Goal: Task Accomplishment & Management: Manage account settings

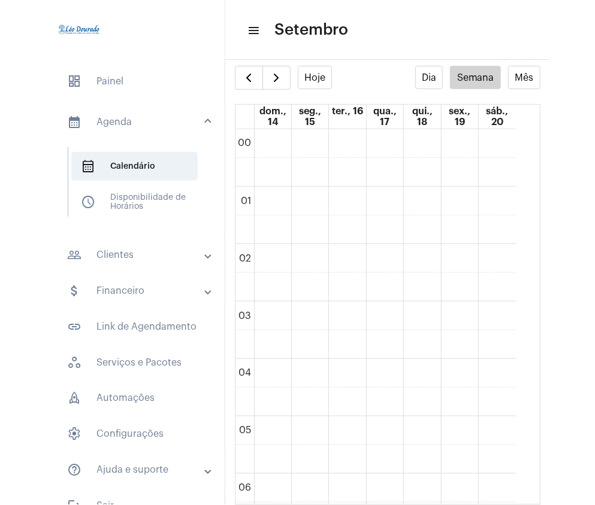
scroll to position [825, 0]
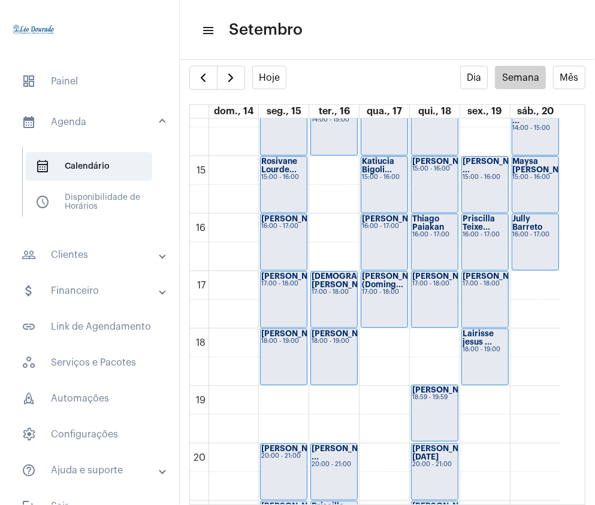
click at [104, 264] on mat-expansion-panel-header "people_outline Clientes" at bounding box center [93, 255] width 172 height 29
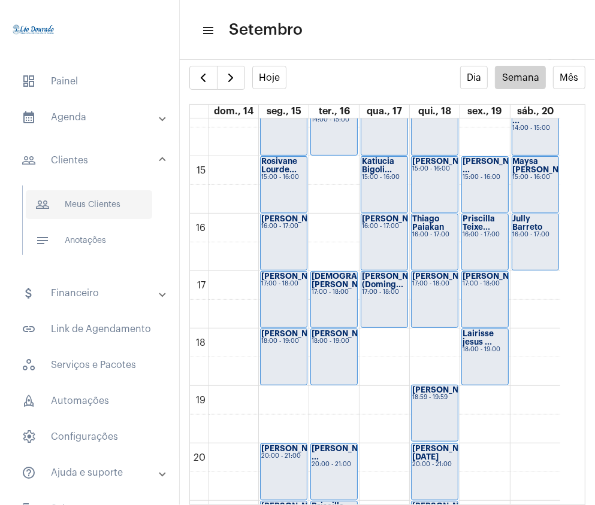
click at [90, 199] on span "people_outline Meus Clientes" at bounding box center [89, 204] width 126 height 29
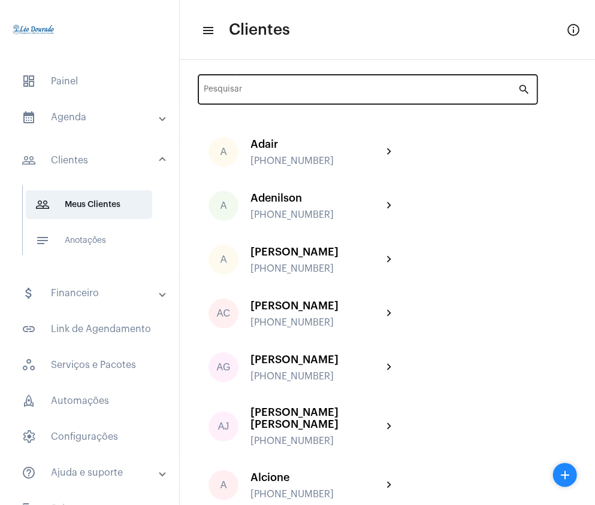
click at [246, 85] on div "Pesquisar" at bounding box center [360, 88] width 313 height 33
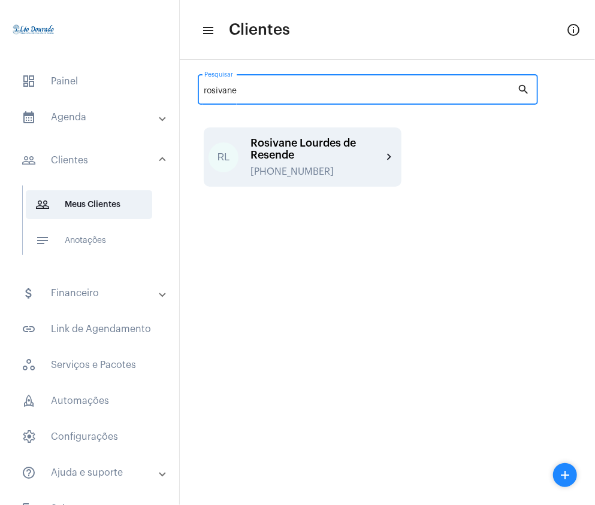
type input "rosivane"
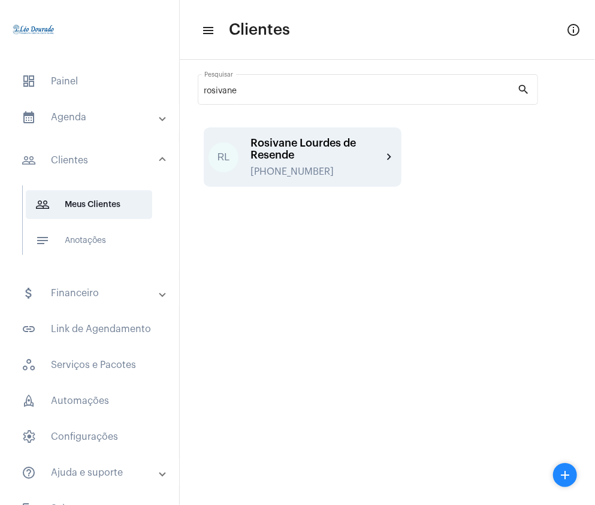
click at [271, 144] on div "Rosivane Lourdes de Resende" at bounding box center [316, 149] width 132 height 24
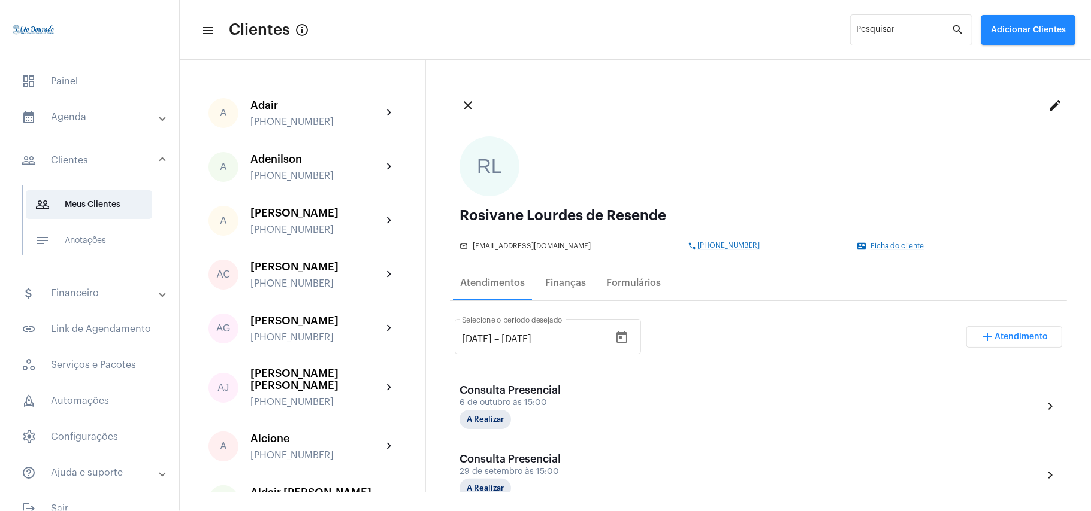
click at [69, 116] on mat-panel-title "calendar_month_outlined Agenda" at bounding box center [91, 117] width 138 height 14
click at [81, 163] on span "calendar_month_outlined Calendário" at bounding box center [89, 166] width 126 height 29
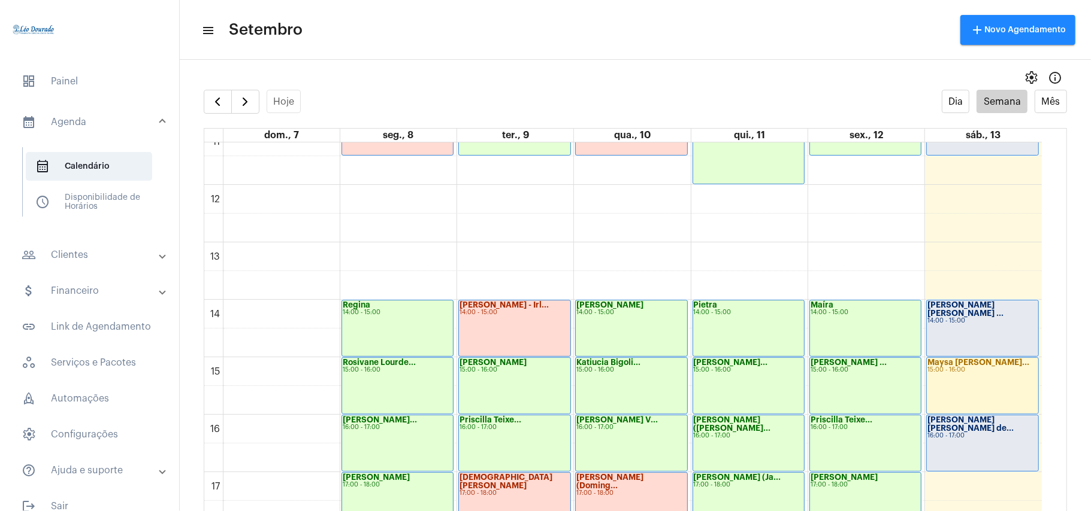
scroll to position [665, 0]
